Goal: Find specific page/section: Find specific page/section

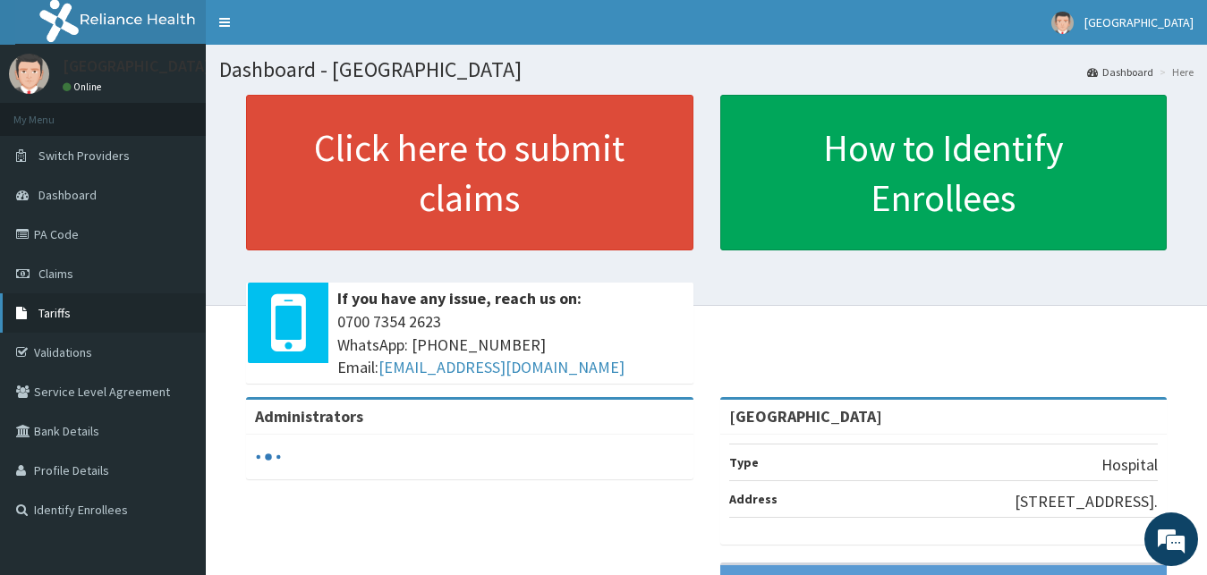
click at [122, 302] on link "Tariffs" at bounding box center [103, 313] width 206 height 39
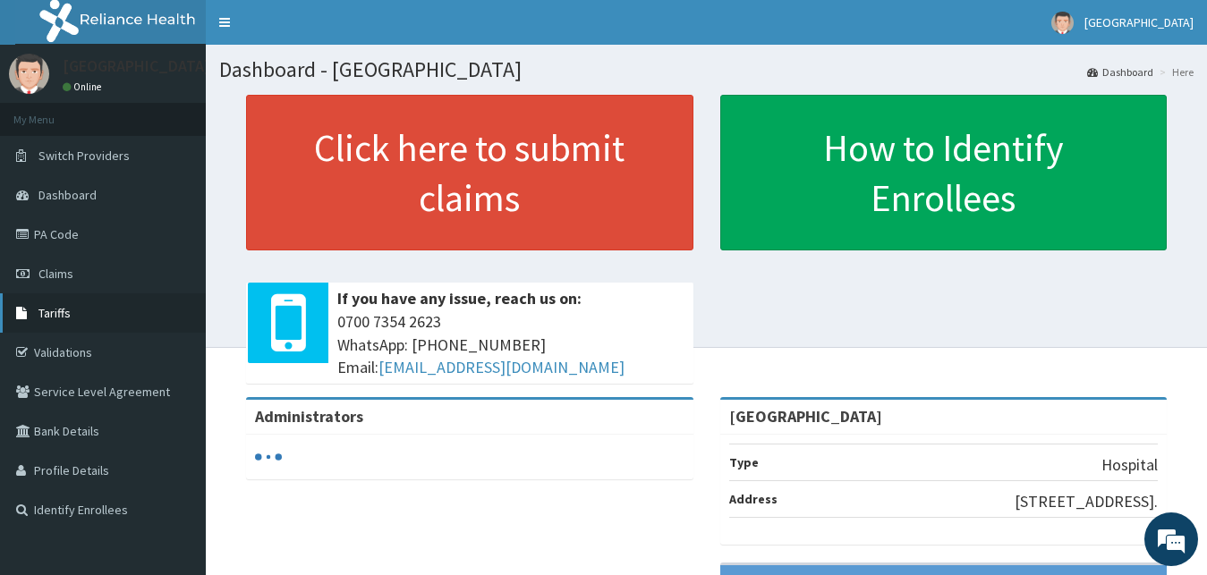
click at [114, 319] on link "Tariffs" at bounding box center [103, 313] width 206 height 39
click at [51, 313] on span "Tariffs" at bounding box center [54, 313] width 32 height 16
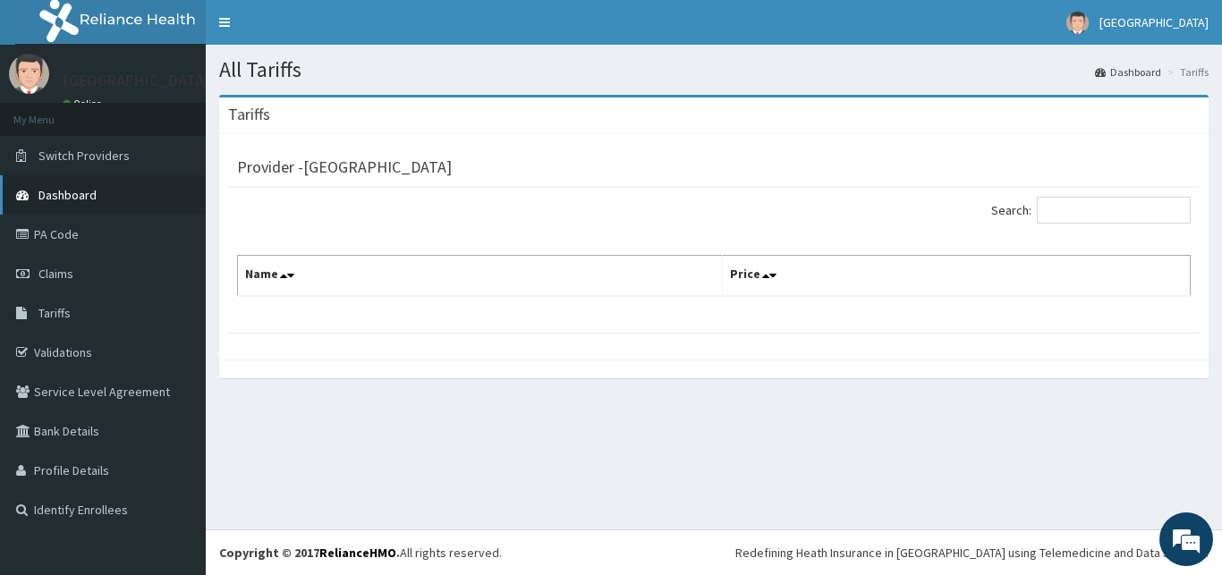
click at [68, 192] on span "Dashboard" at bounding box center [67, 195] width 58 height 16
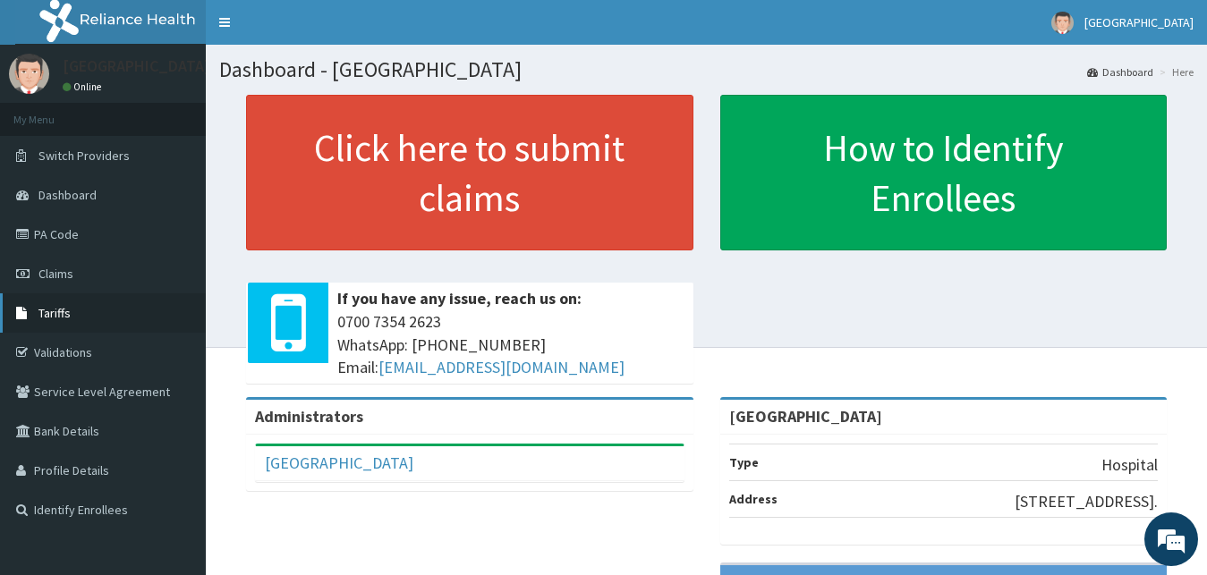
click at [100, 320] on link "Tariffs" at bounding box center [103, 313] width 206 height 39
click at [78, 317] on link "Tariffs" at bounding box center [103, 313] width 206 height 39
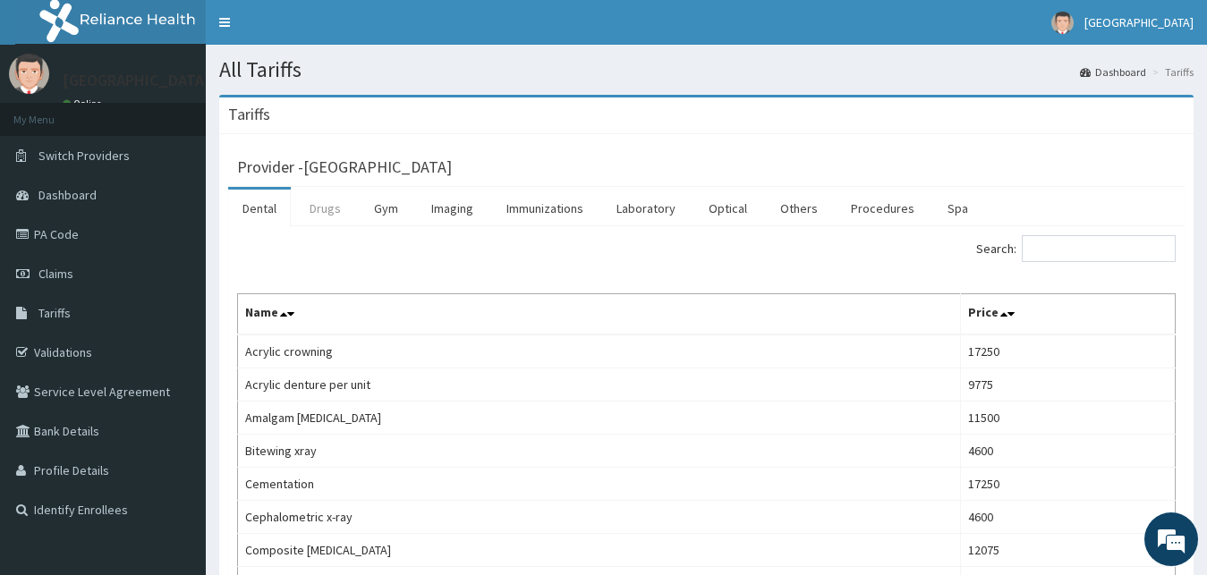
click at [327, 211] on link "Drugs" at bounding box center [325, 209] width 60 height 38
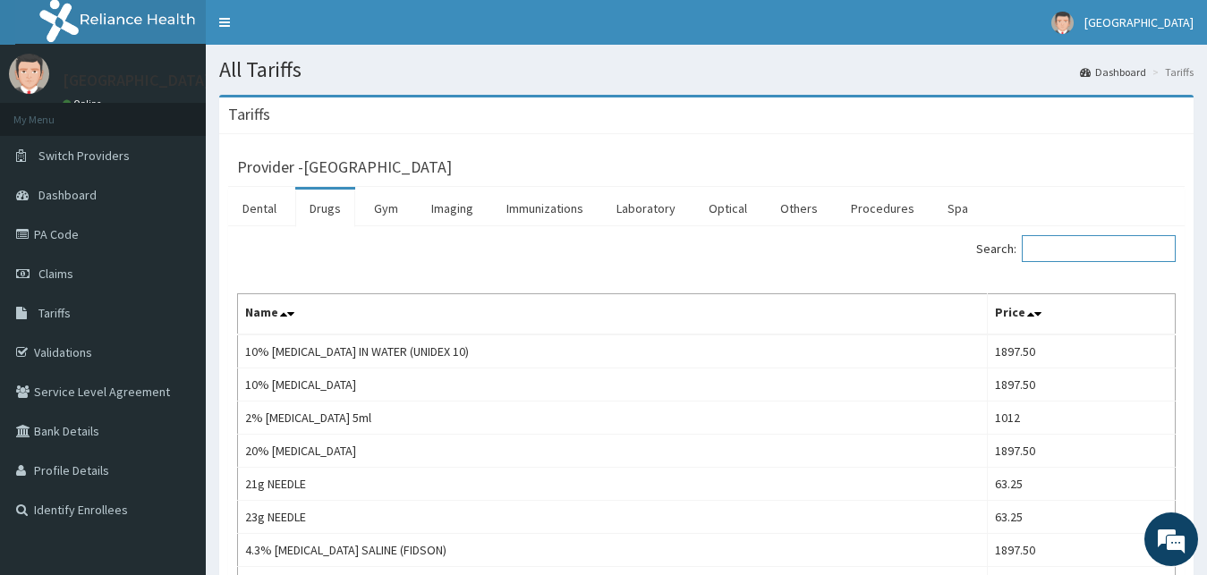
click at [1072, 253] on input "Search:" at bounding box center [1099, 248] width 154 height 27
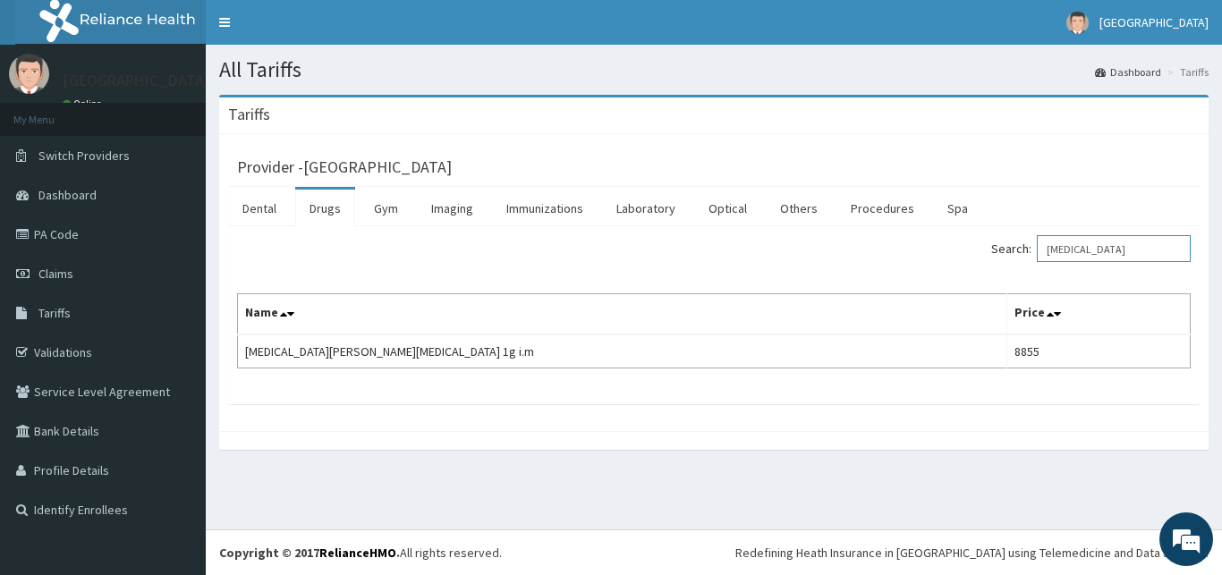
type input "[MEDICAL_DATA]"
